Goal: Task Accomplishment & Management: Manage account settings

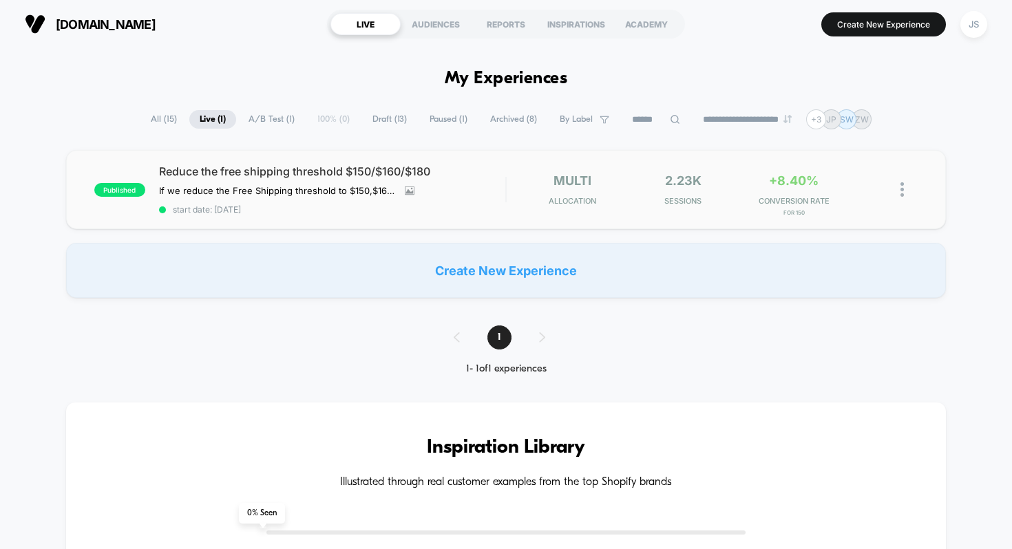
click at [199, 160] on div "published Reduce the free shipping threshold $150/$160/$180 If we reduce the Fr…" at bounding box center [506, 189] width 880 height 79
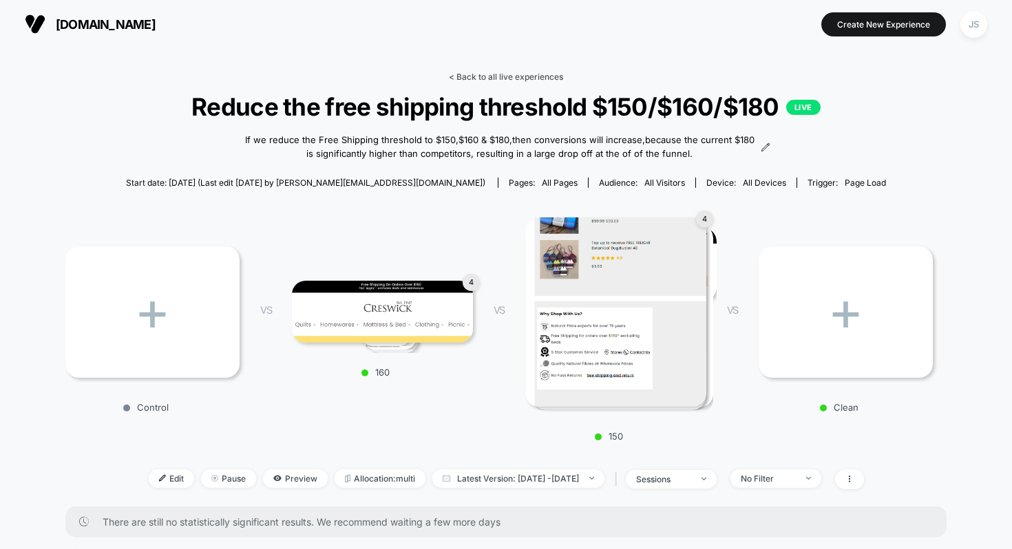
click at [505, 80] on link "< Back to all live experiences" at bounding box center [506, 77] width 114 height 10
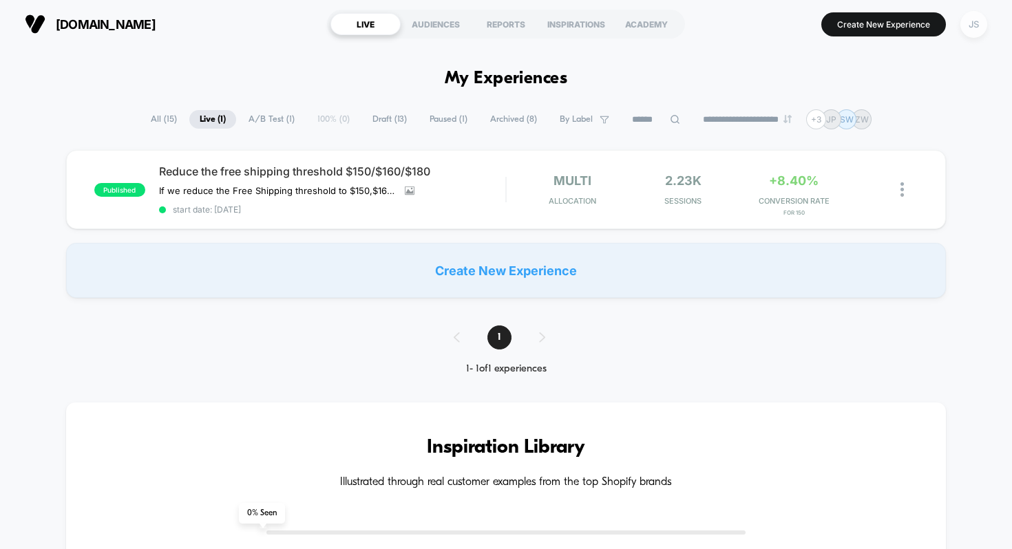
click at [972, 26] on div "JS" at bounding box center [973, 24] width 27 height 27
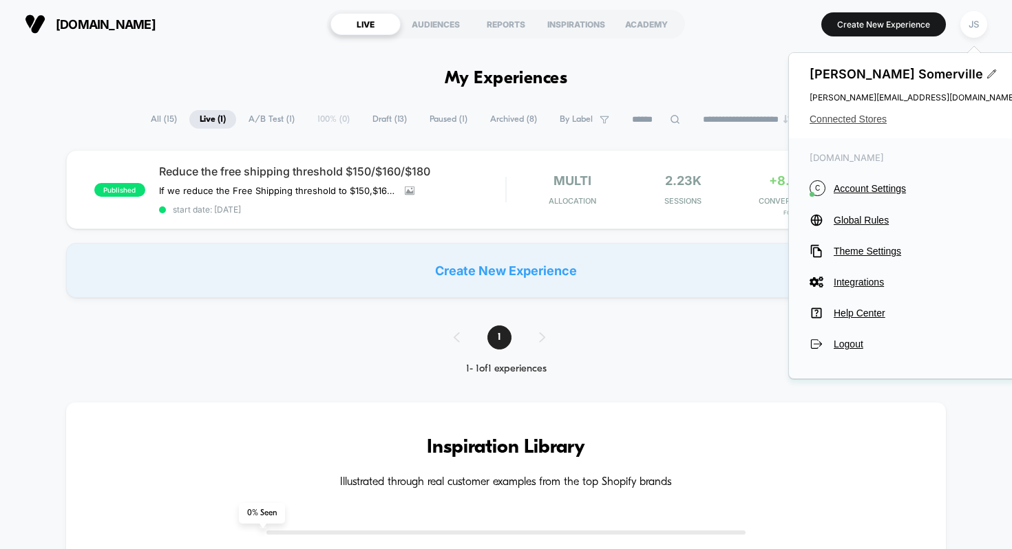
click at [846, 115] on span "Connected Stores" at bounding box center [912, 119] width 206 height 11
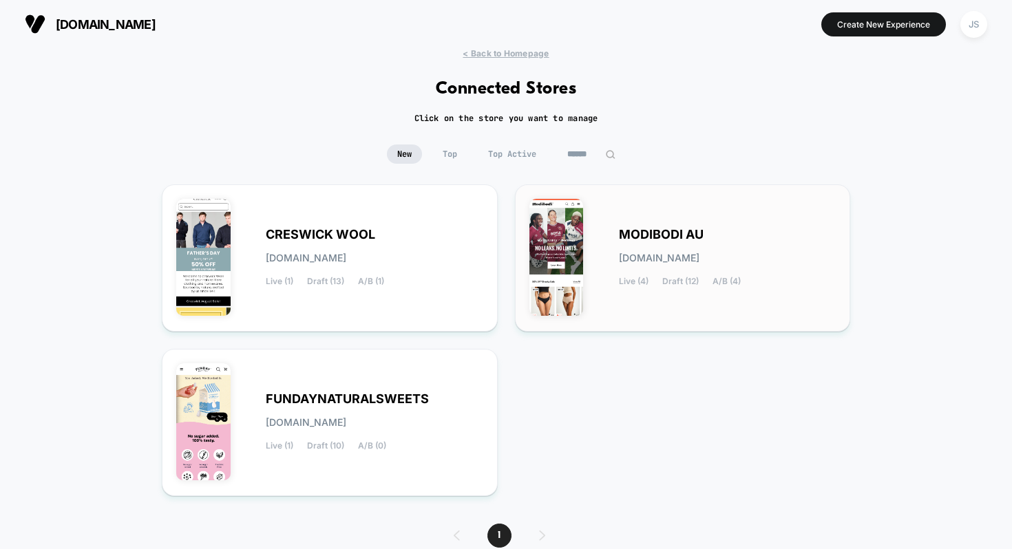
click at [628, 230] on span "MODIBODI AU" at bounding box center [661, 235] width 85 height 10
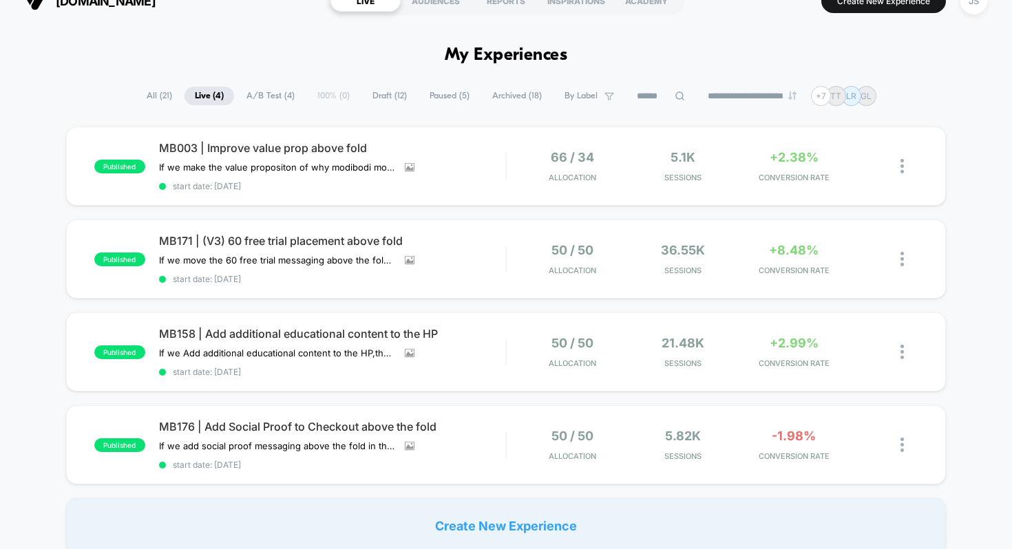
scroll to position [25, 0]
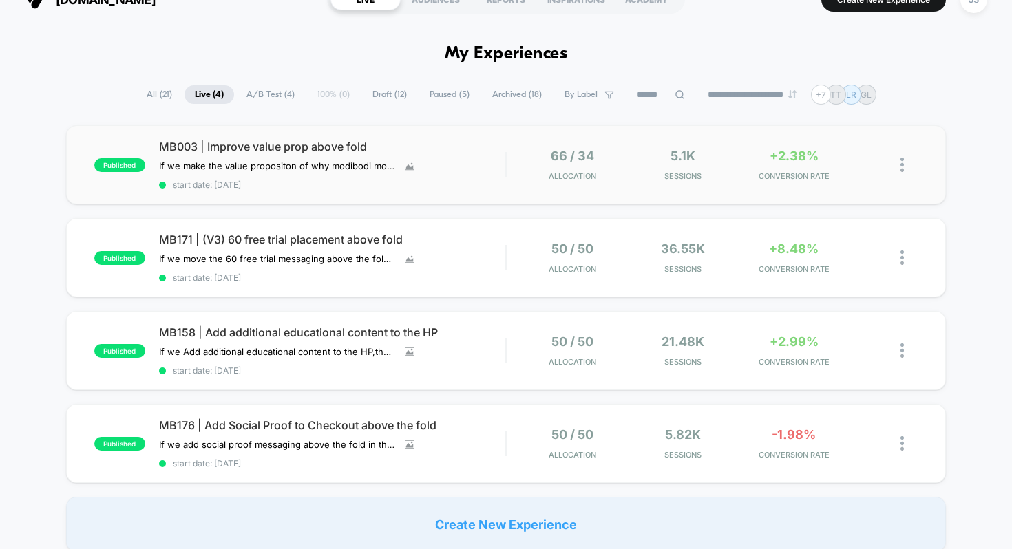
click at [213, 136] on div "published MB003 | Improve value prop above fold If we make the value propositon…" at bounding box center [506, 164] width 880 height 79
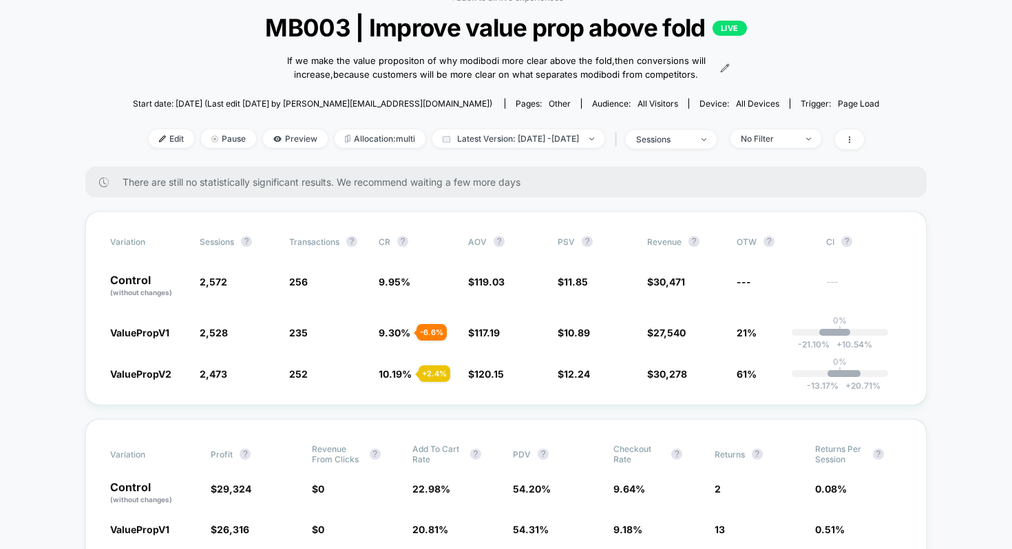
scroll to position [178, 0]
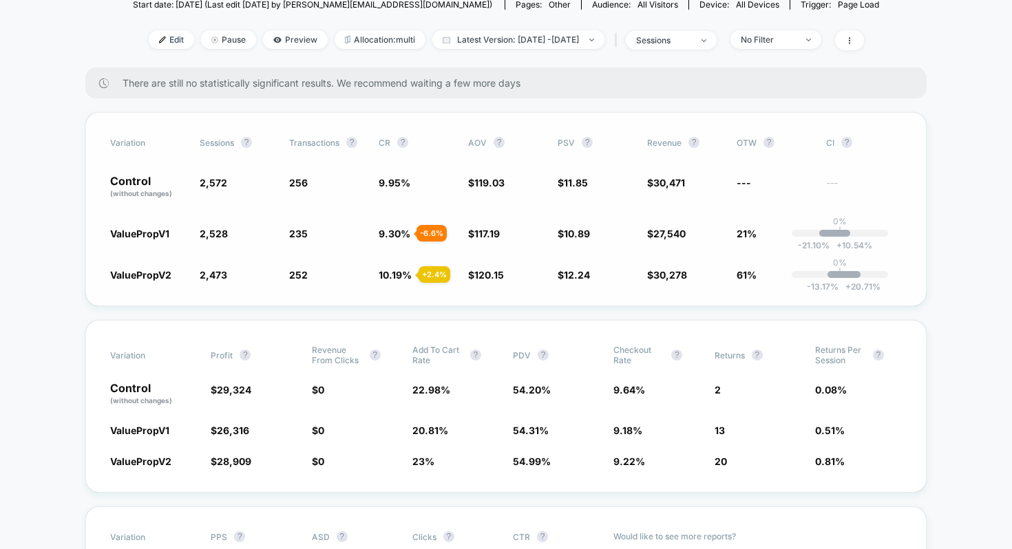
click at [401, 271] on span "10.19 %" at bounding box center [395, 275] width 33 height 12
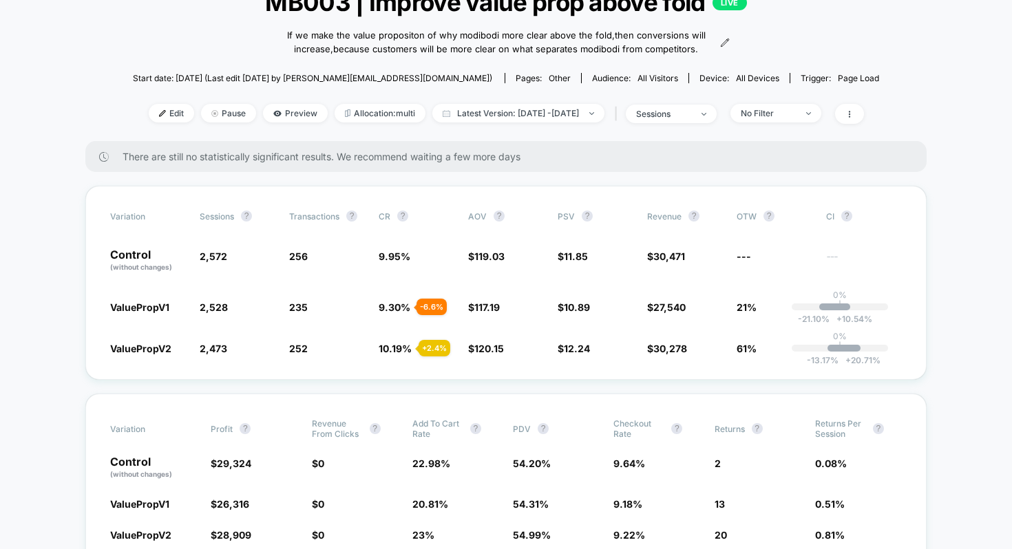
scroll to position [0, 0]
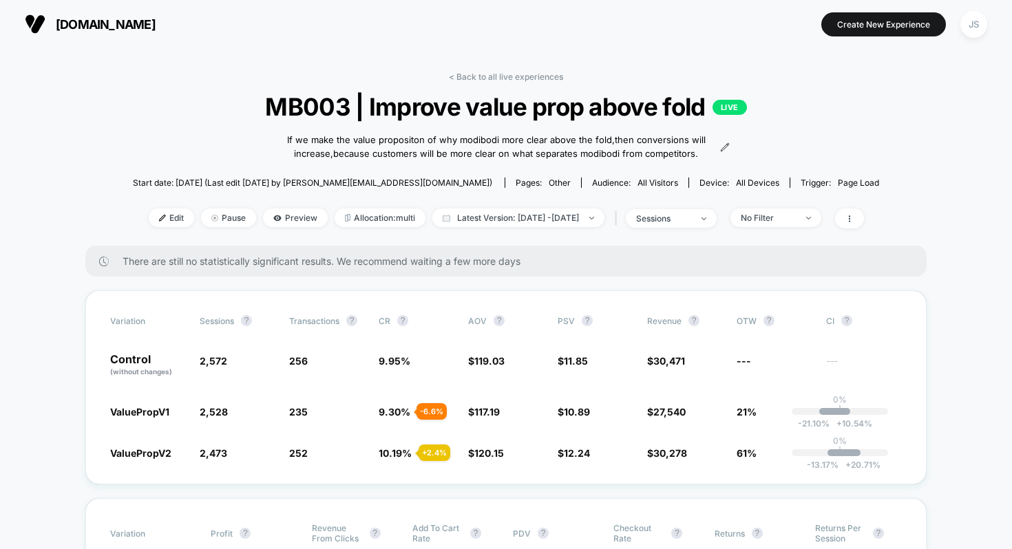
click at [493, 73] on link "< Back to all live experiences" at bounding box center [506, 77] width 114 height 10
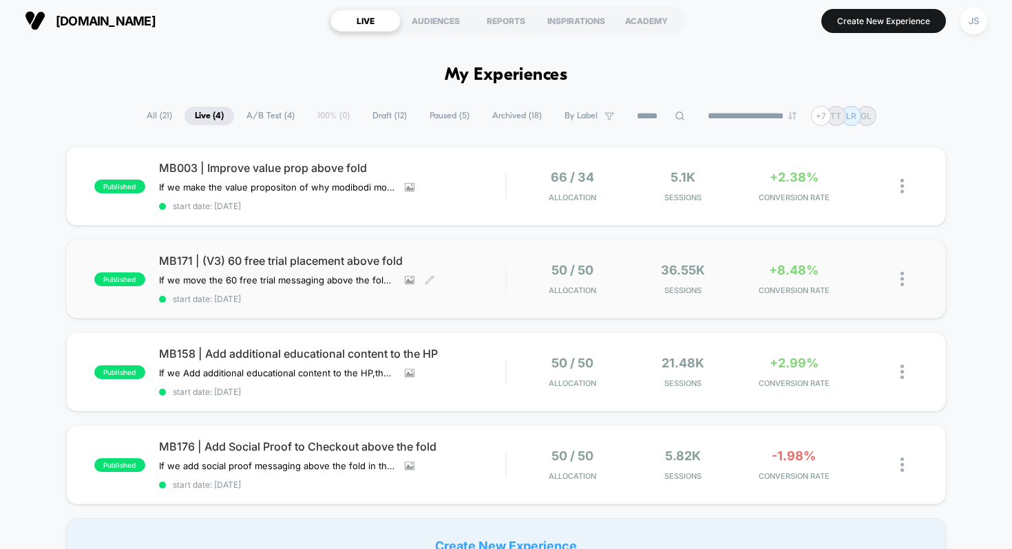
scroll to position [3, 0]
click at [295, 268] on div "MB171 | (V3) 60 free trial placement above fold If we move the 60 free trial me…" at bounding box center [332, 280] width 347 height 50
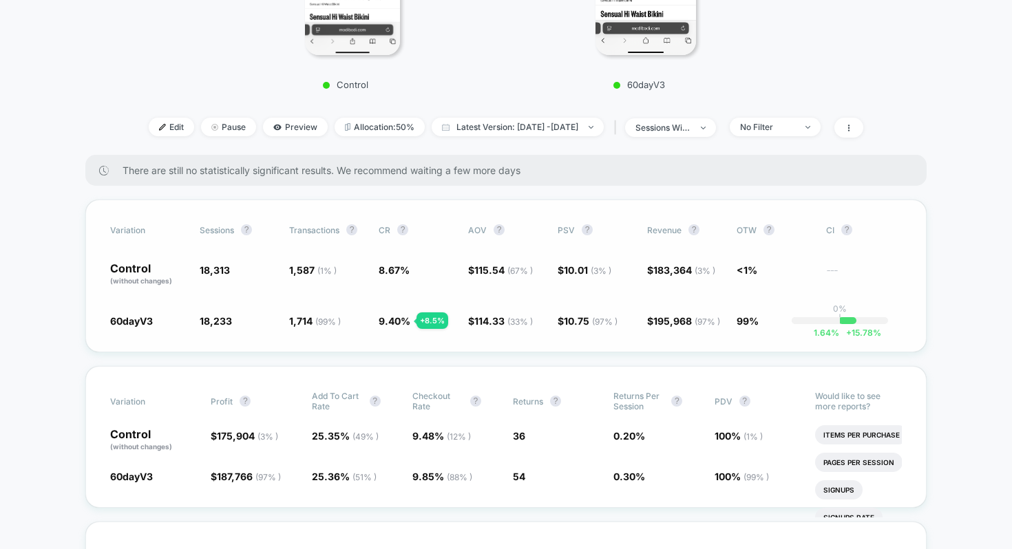
scroll to position [370, 0]
click at [491, 129] on span "Latest Version: [DATE] - [DATE]" at bounding box center [518, 125] width 172 height 19
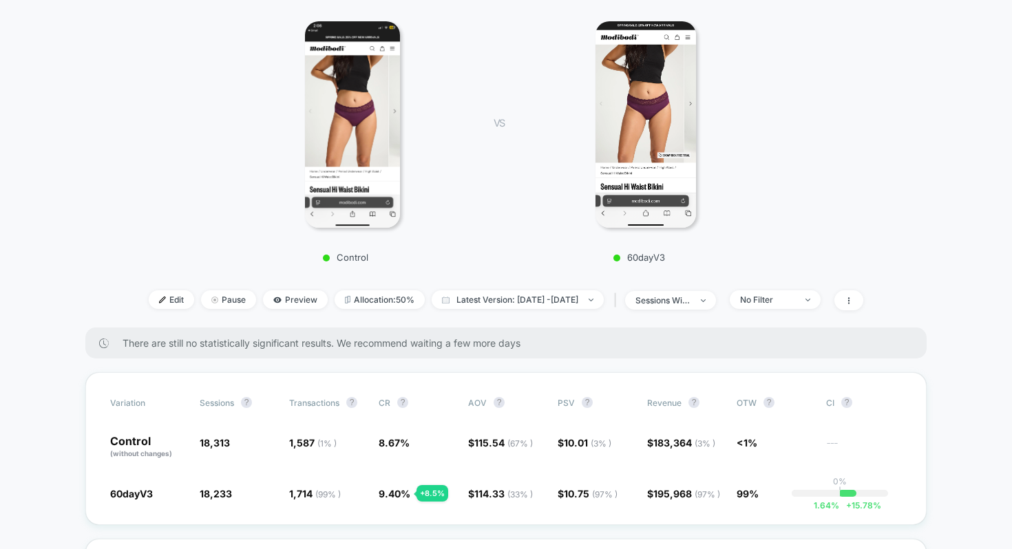
scroll to position [45, 0]
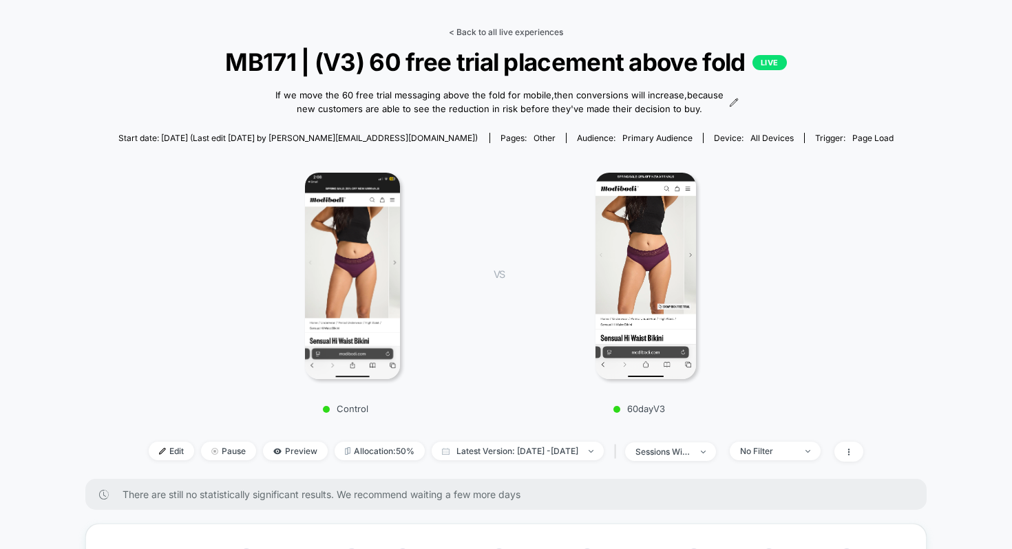
click at [478, 35] on link "< Back to all live experiences" at bounding box center [506, 32] width 114 height 10
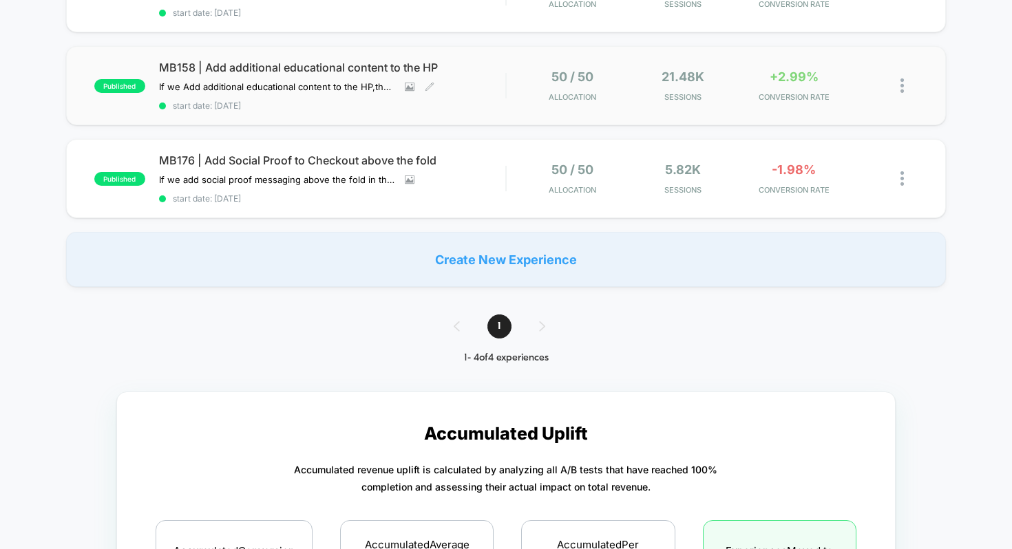
scroll to position [304, 0]
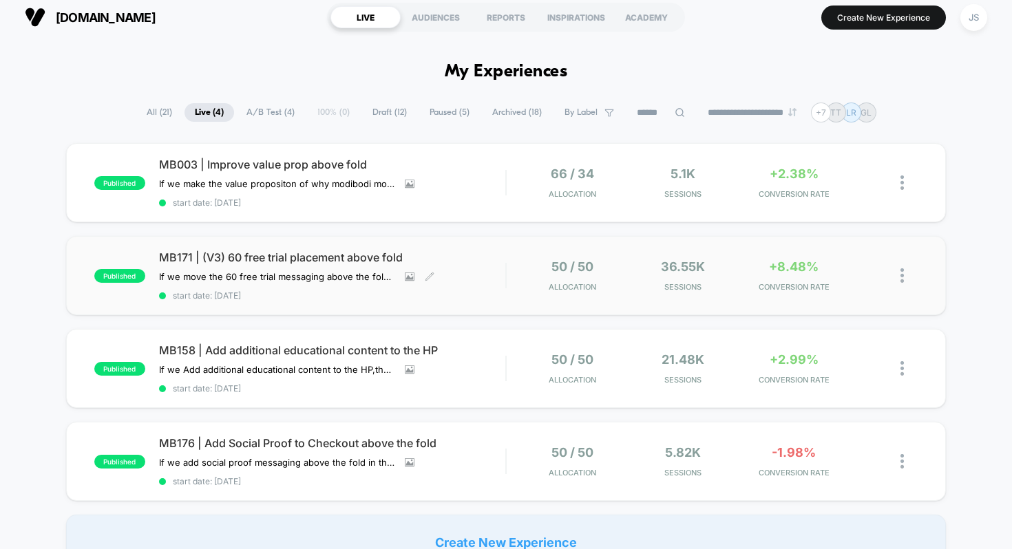
scroll to position [0, 0]
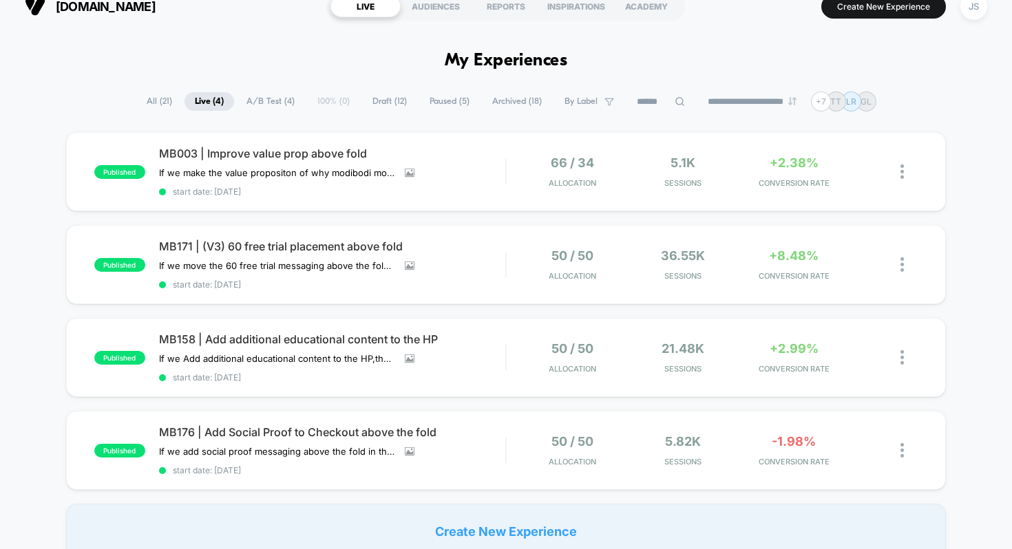
scroll to position [11, 0]
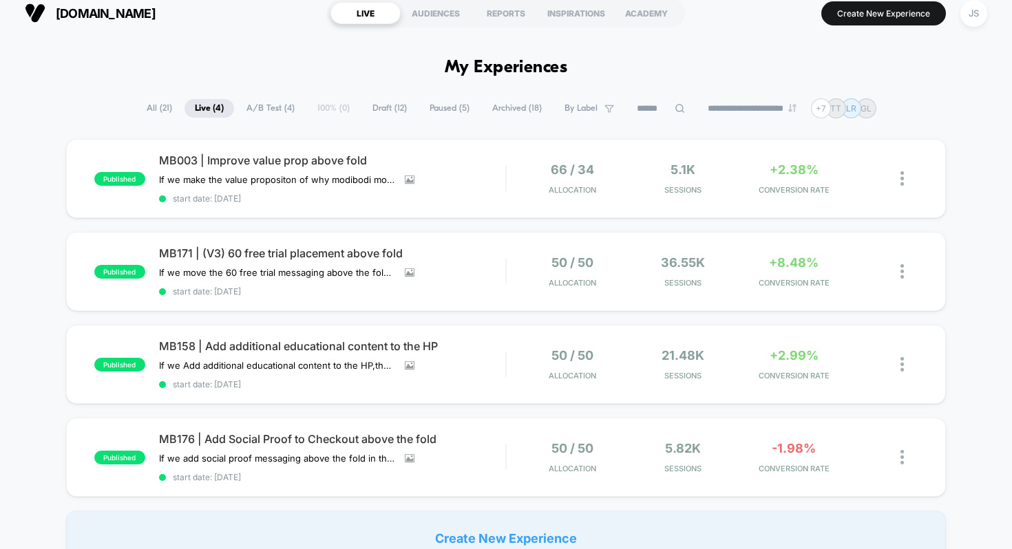
click at [390, 104] on span "Draft ( 12 )" at bounding box center [389, 108] width 55 height 19
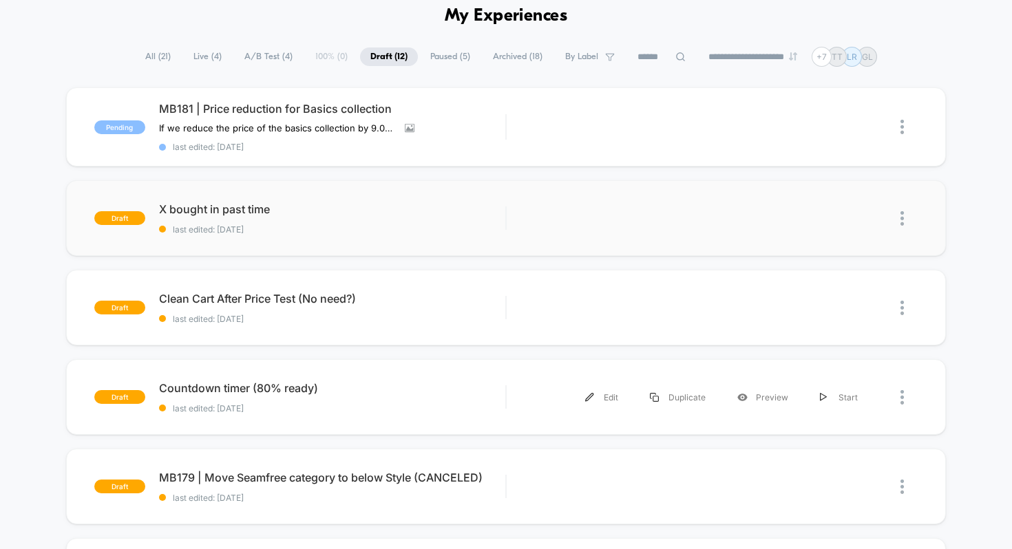
scroll to position [16, 0]
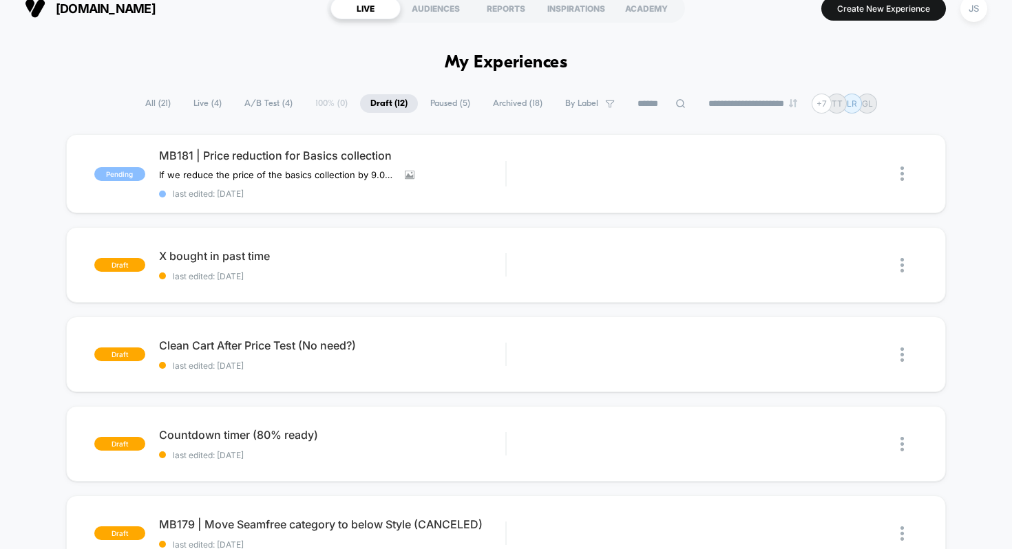
click at [432, 98] on span "Paused ( 5 )" at bounding box center [450, 103] width 61 height 19
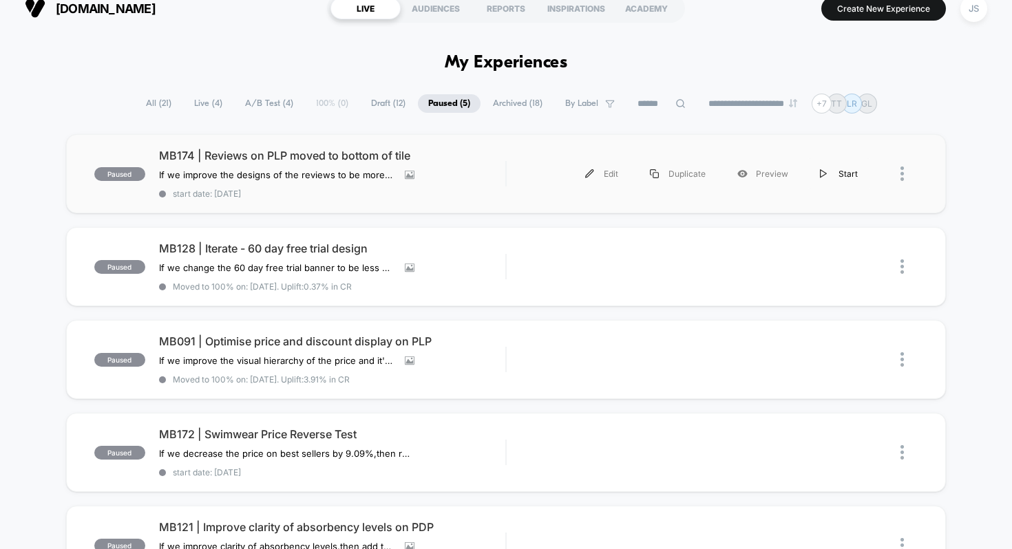
click at [833, 169] on div "Start" at bounding box center [839, 173] width 70 height 31
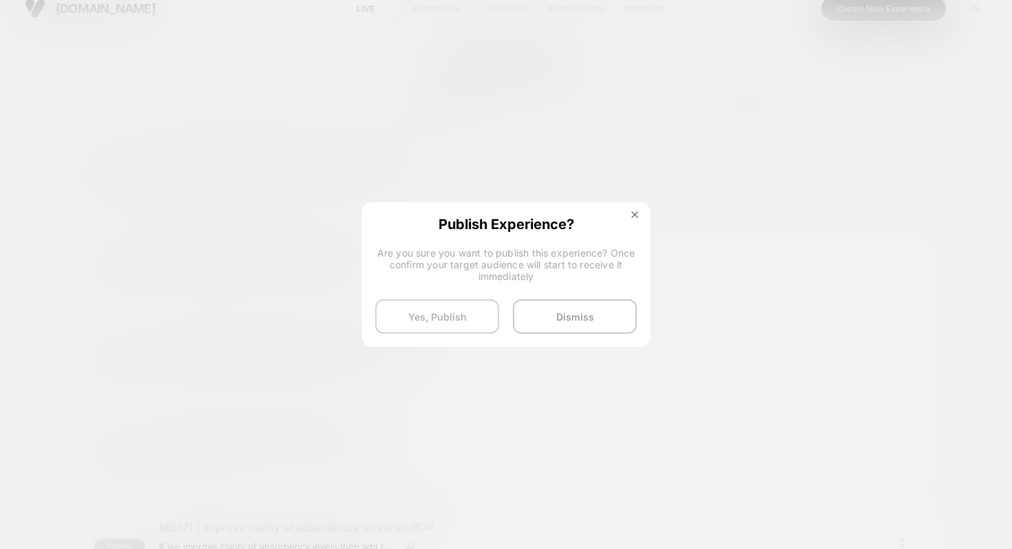
click at [472, 318] on button "Yes, Publish" at bounding box center [437, 316] width 124 height 34
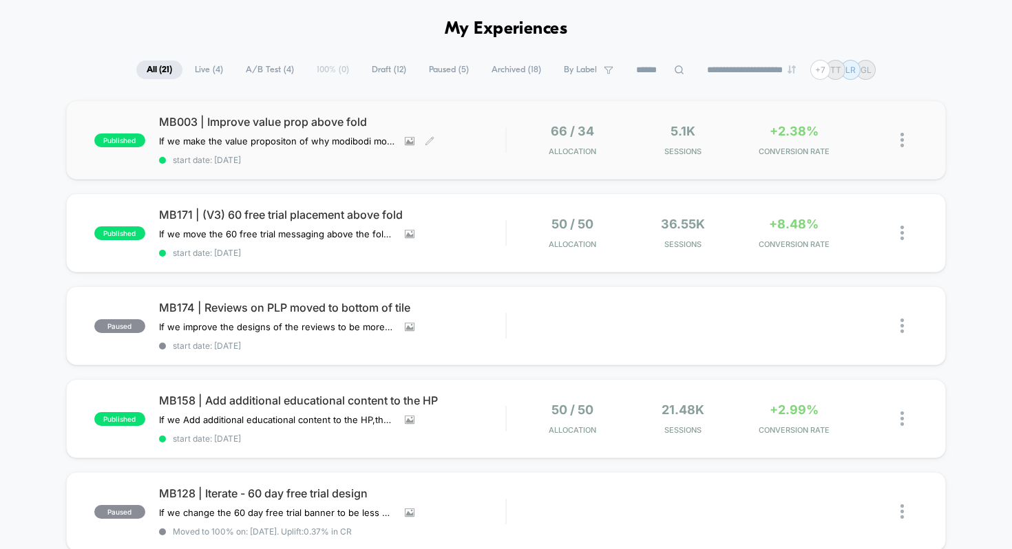
scroll to position [67, 0]
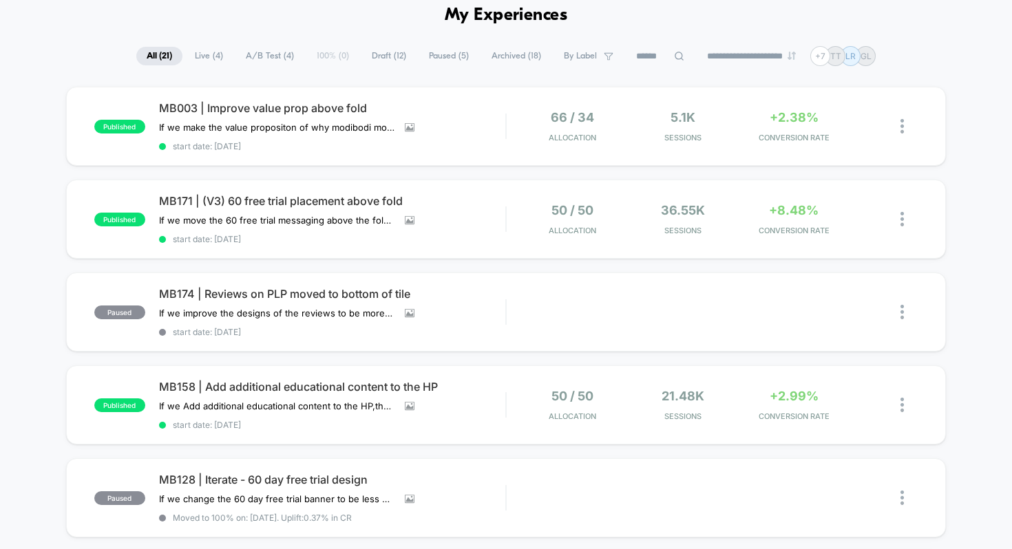
scroll to position [0, 0]
